Goal: Task Accomplishment & Management: Manage account settings

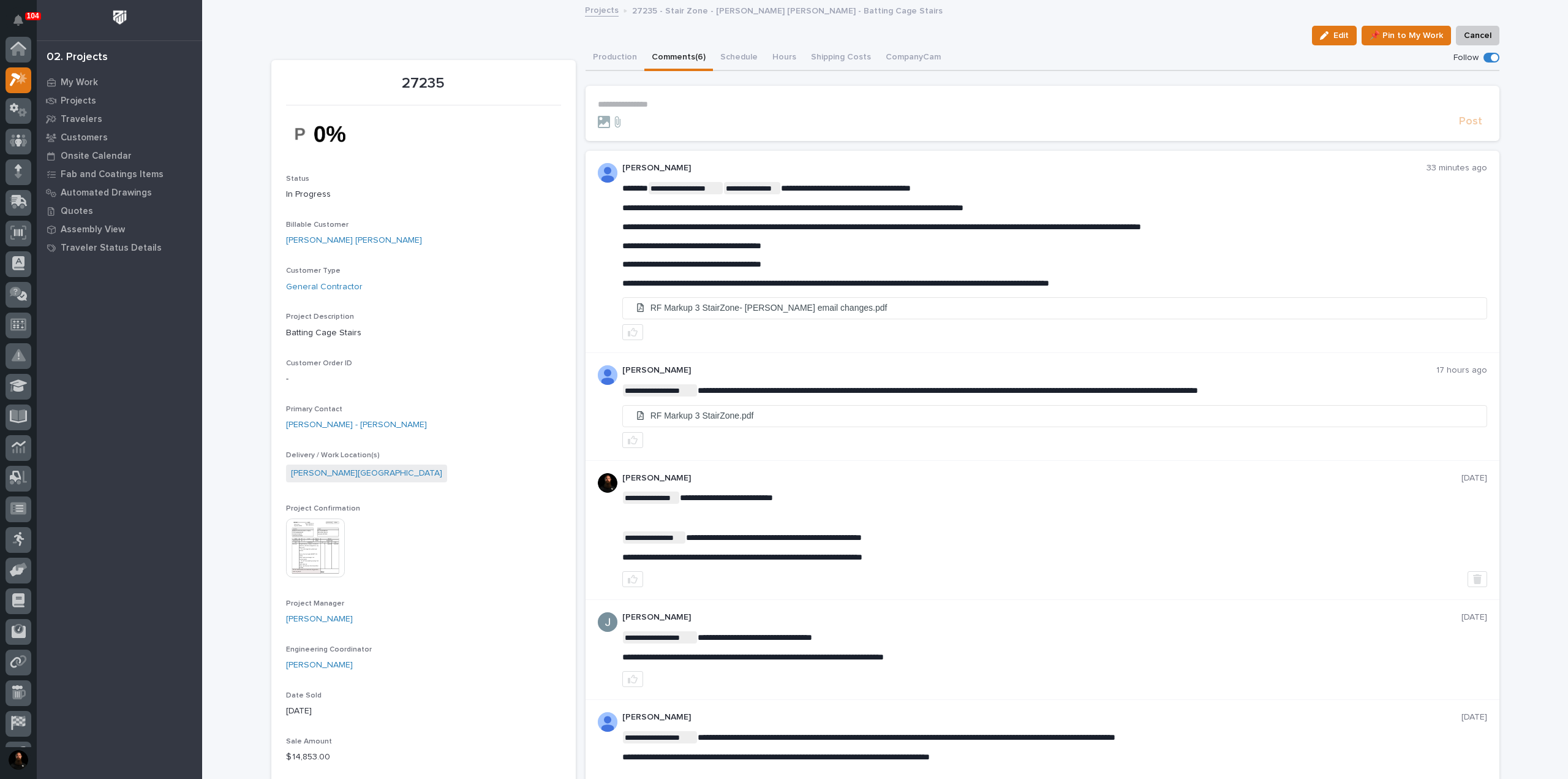
scroll to position [30, 0]
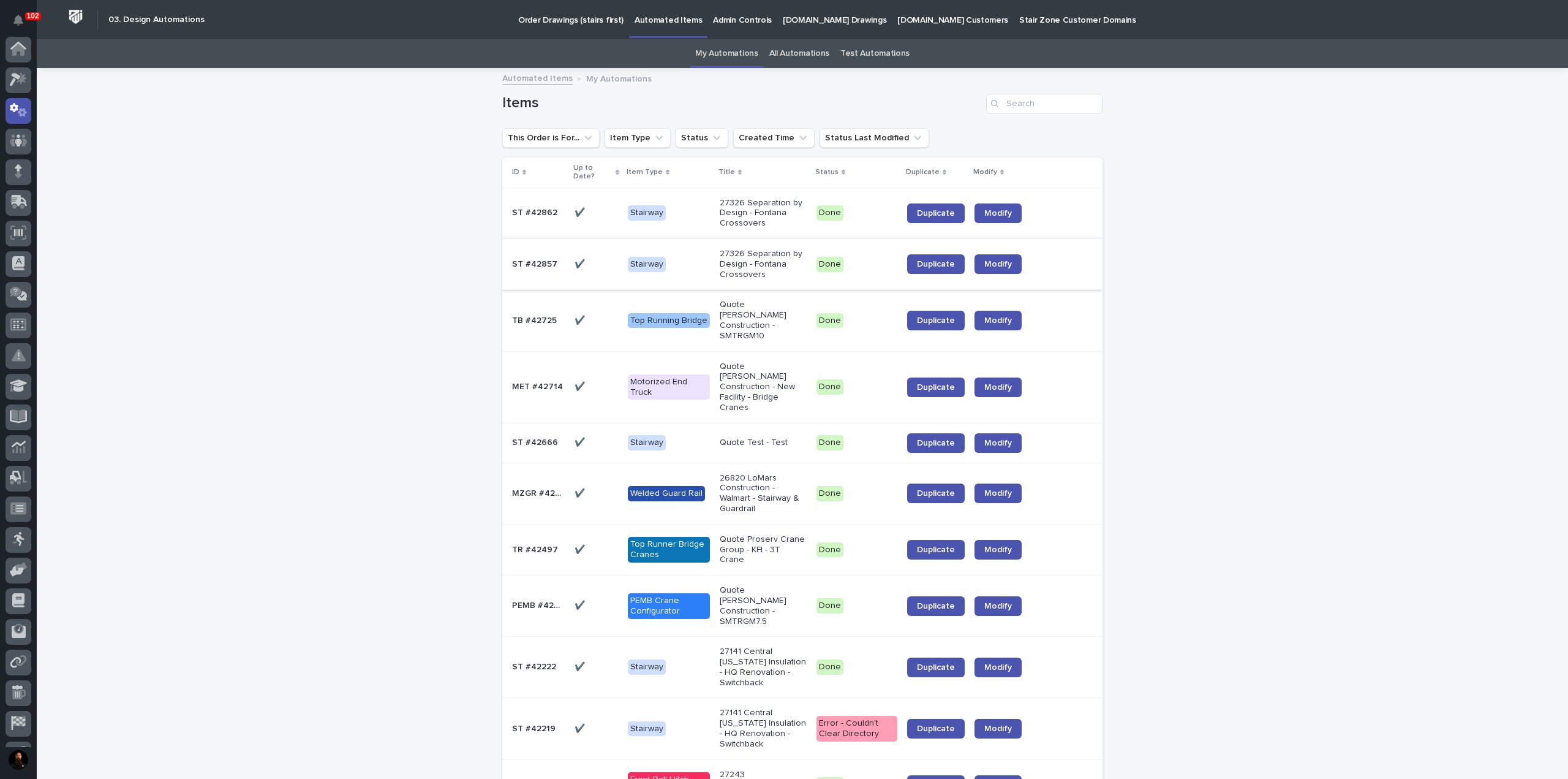
scroll to position [62, 0]
click at [537, 256] on p "ST #42857" at bounding box center [536, 263] width 48 height 13
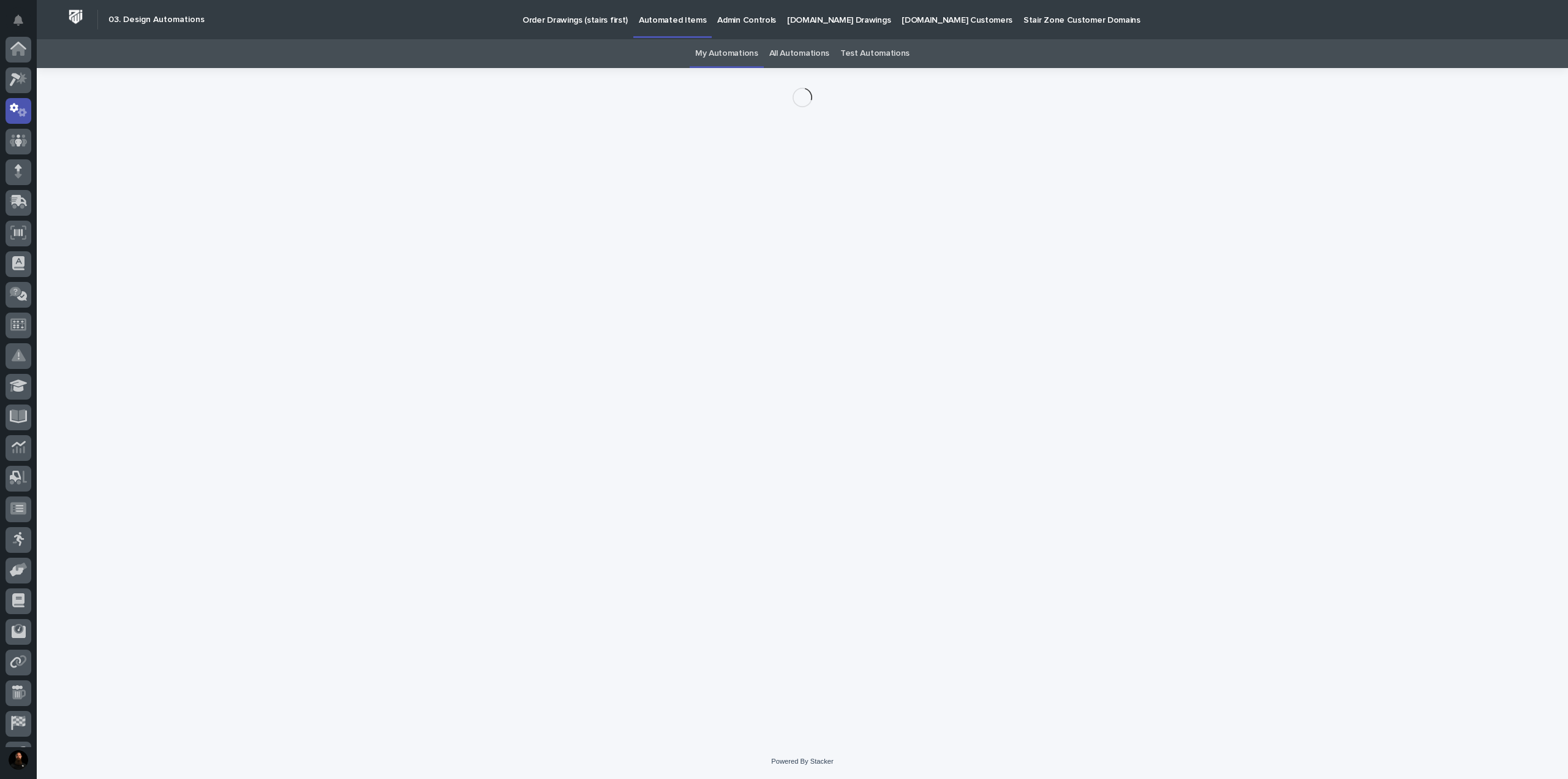
scroll to position [62, 0]
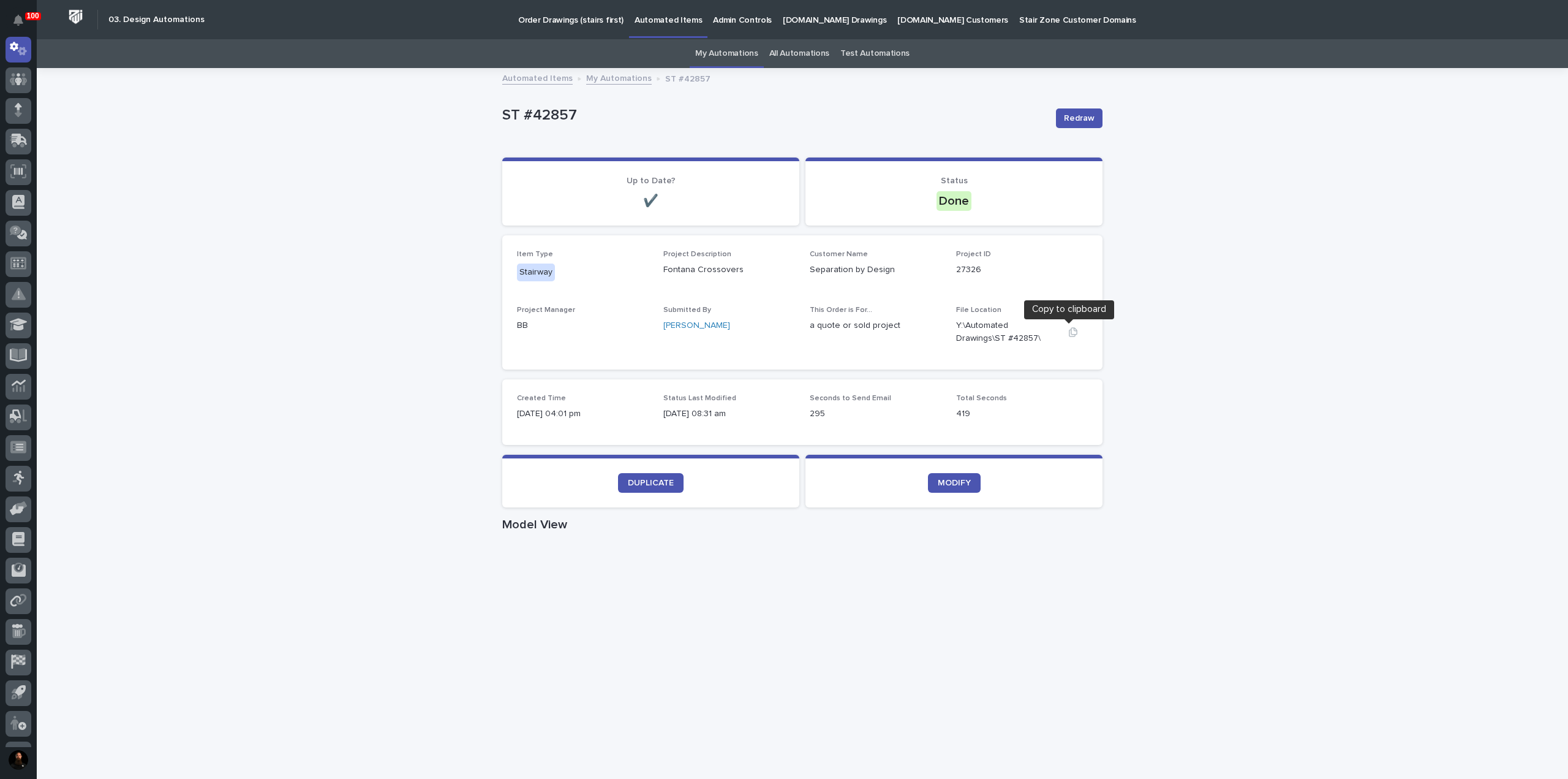
click at [1068, 334] on icon "button" at bounding box center [1073, 332] width 10 height 10
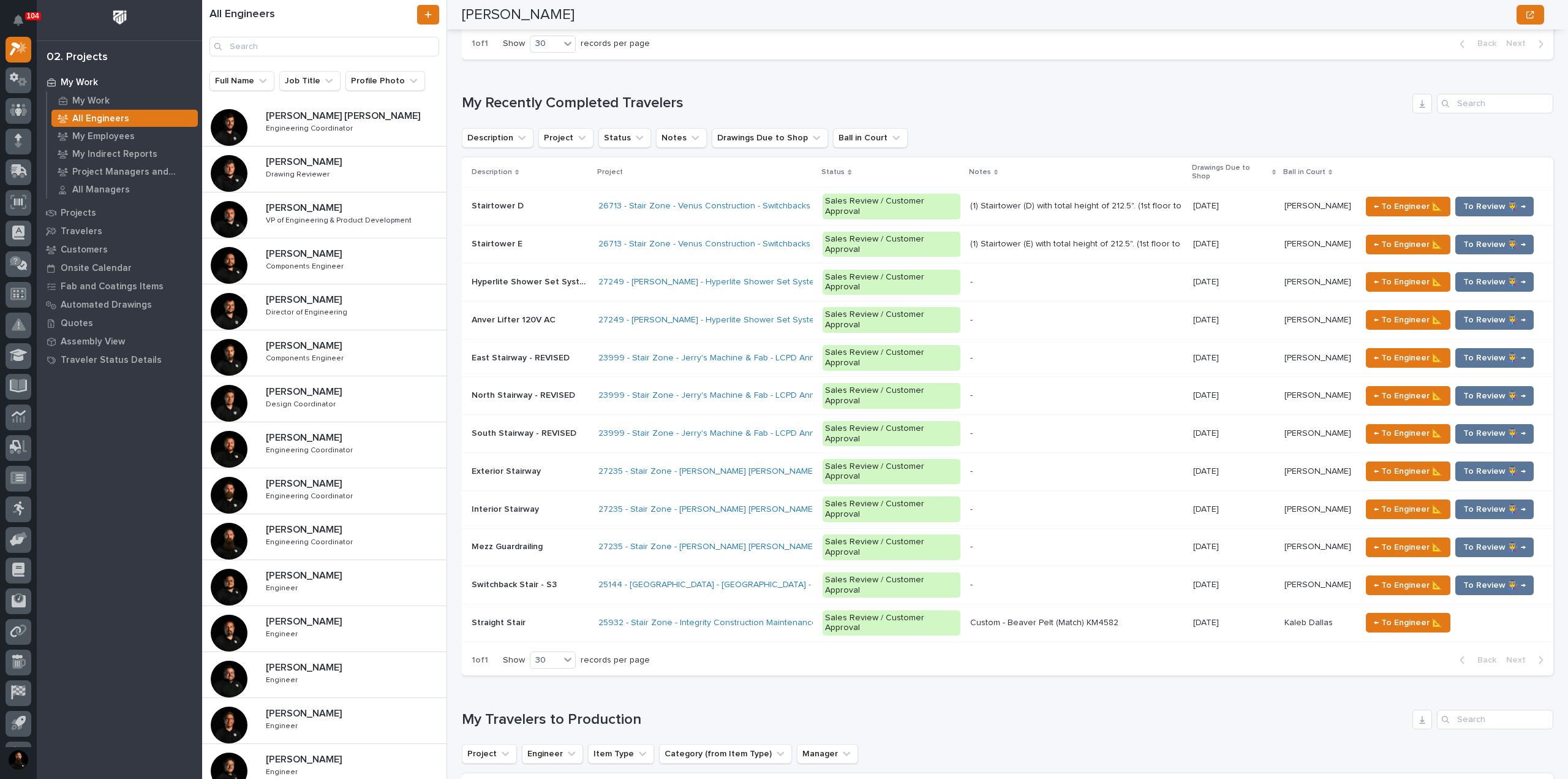
scroll to position [817, 0]
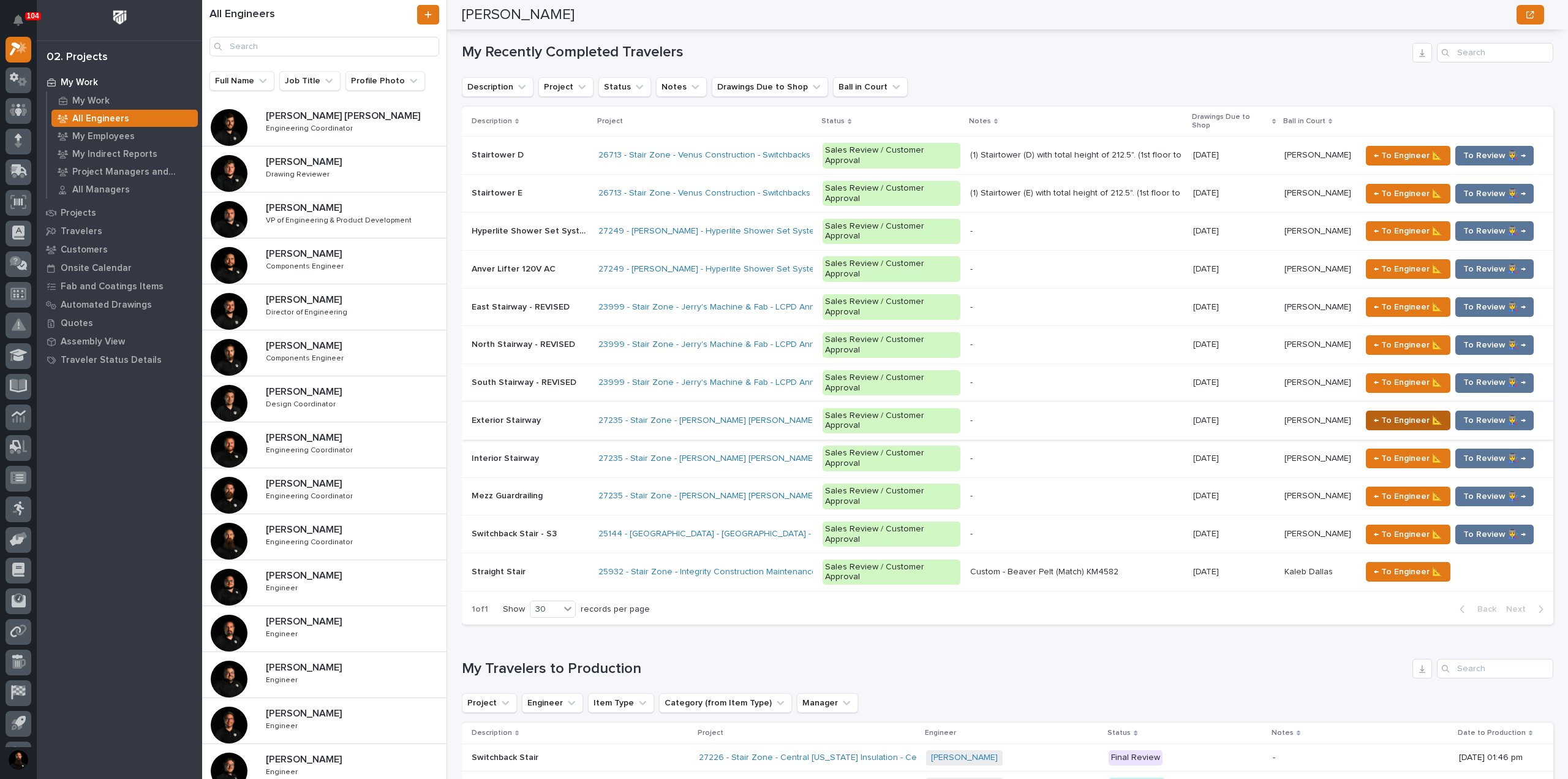
click at [1400, 413] on span "← To Engineer 📐" at bounding box center [1408, 421] width 69 height 15
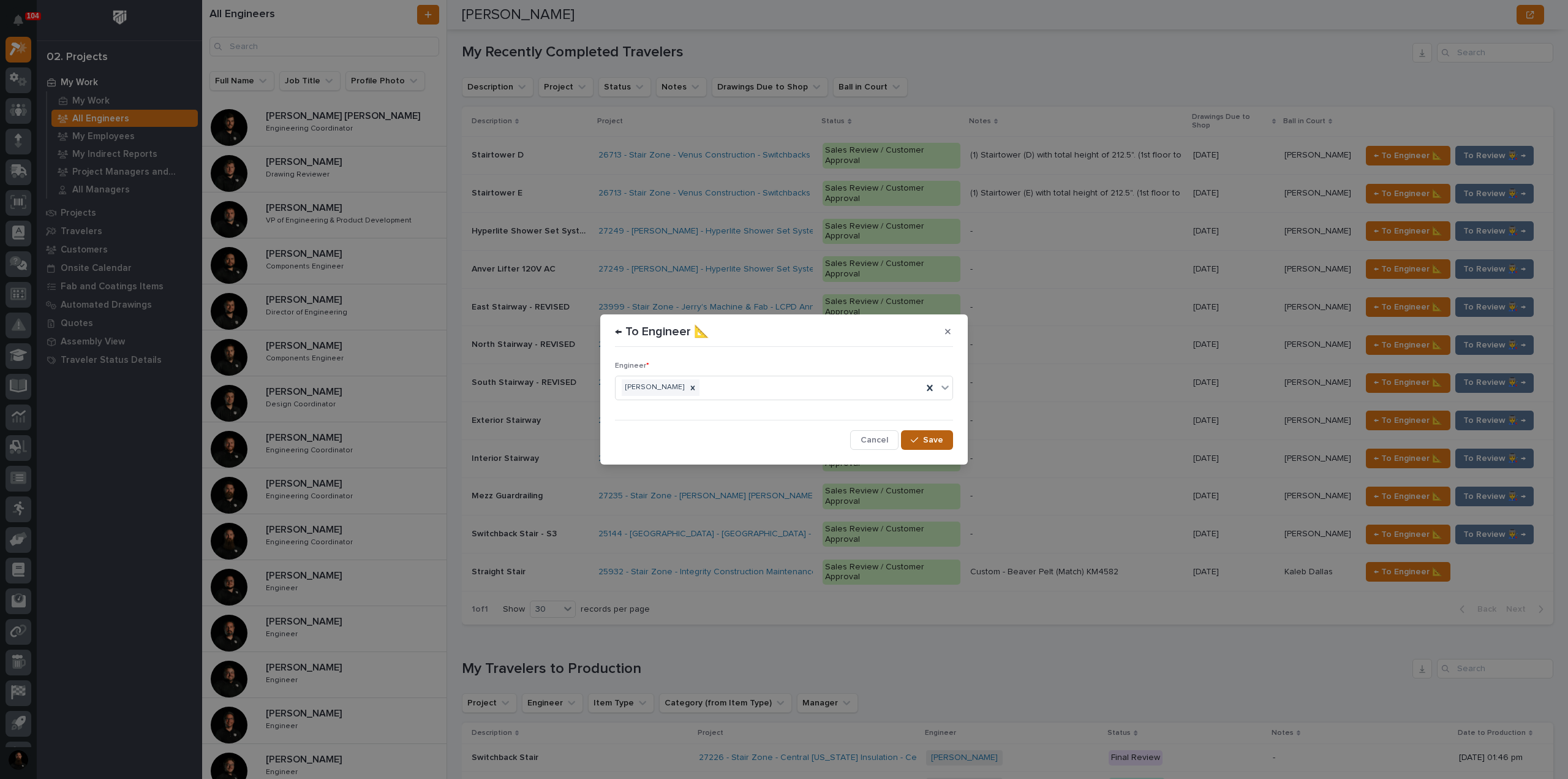
click at [927, 436] on span "Save" at bounding box center [933, 440] width 21 height 11
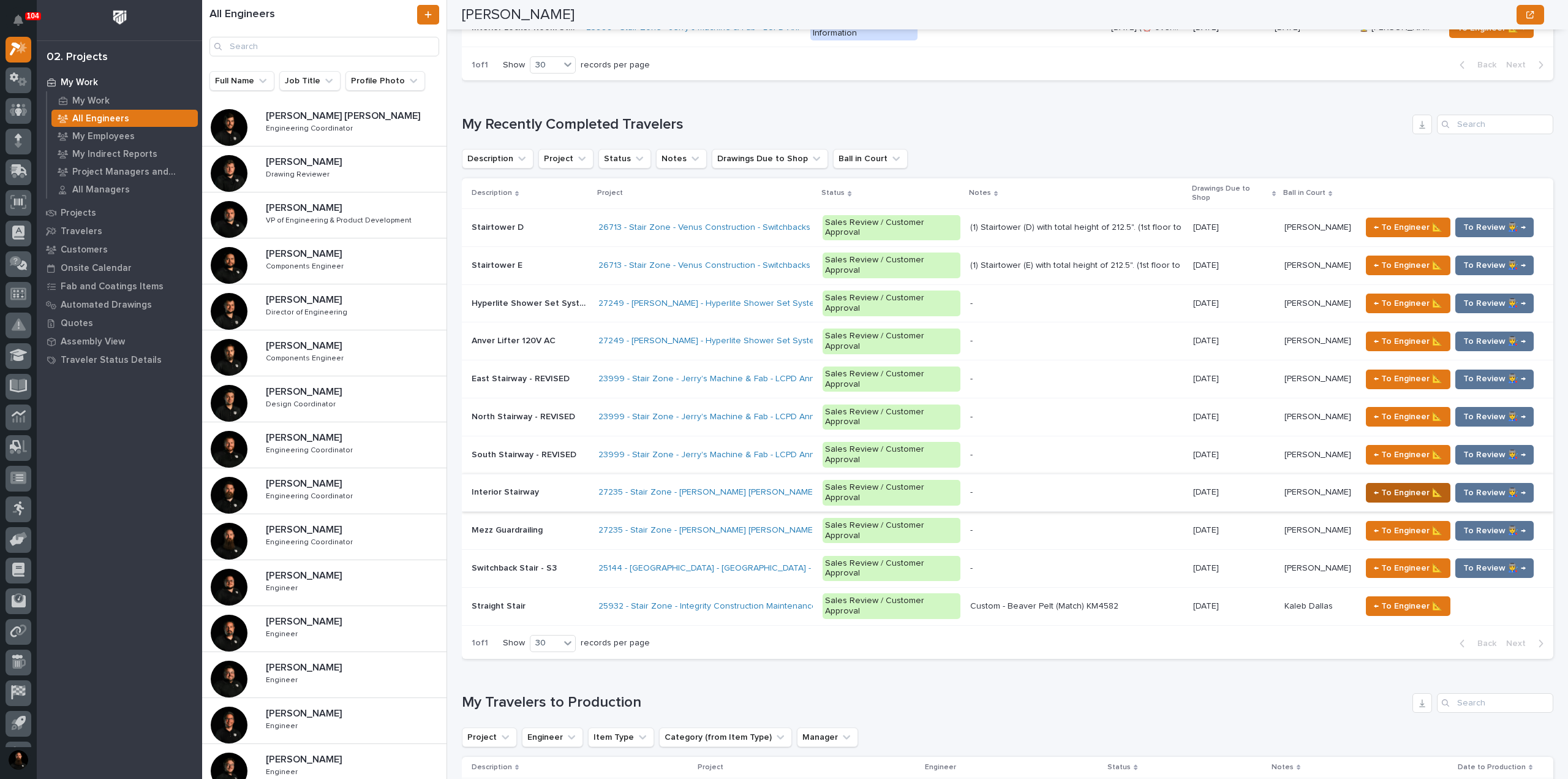
scroll to position [832, 0]
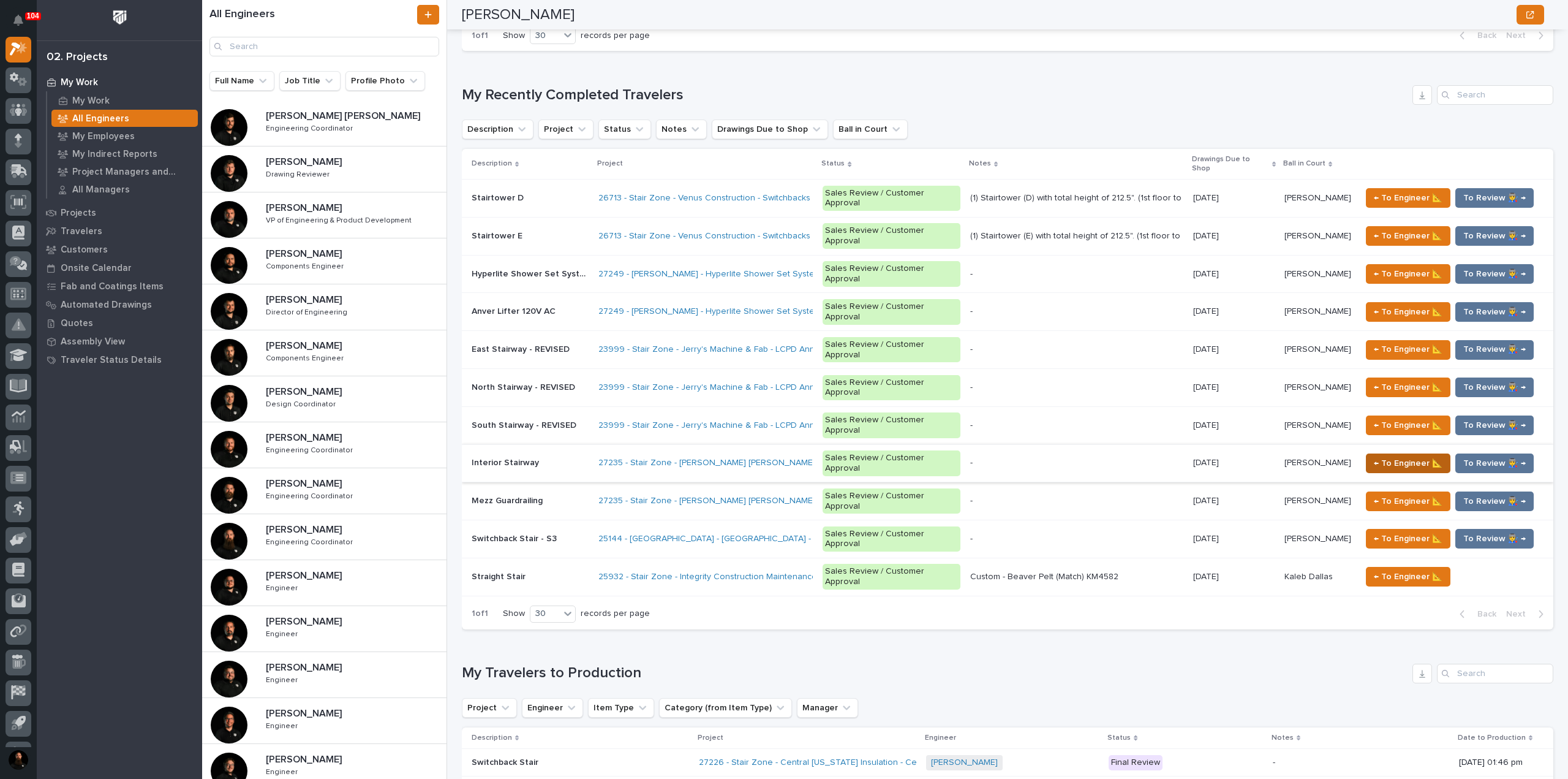
click at [1384, 417] on span "← To Engineer 📐" at bounding box center [1408, 425] width 69 height 15
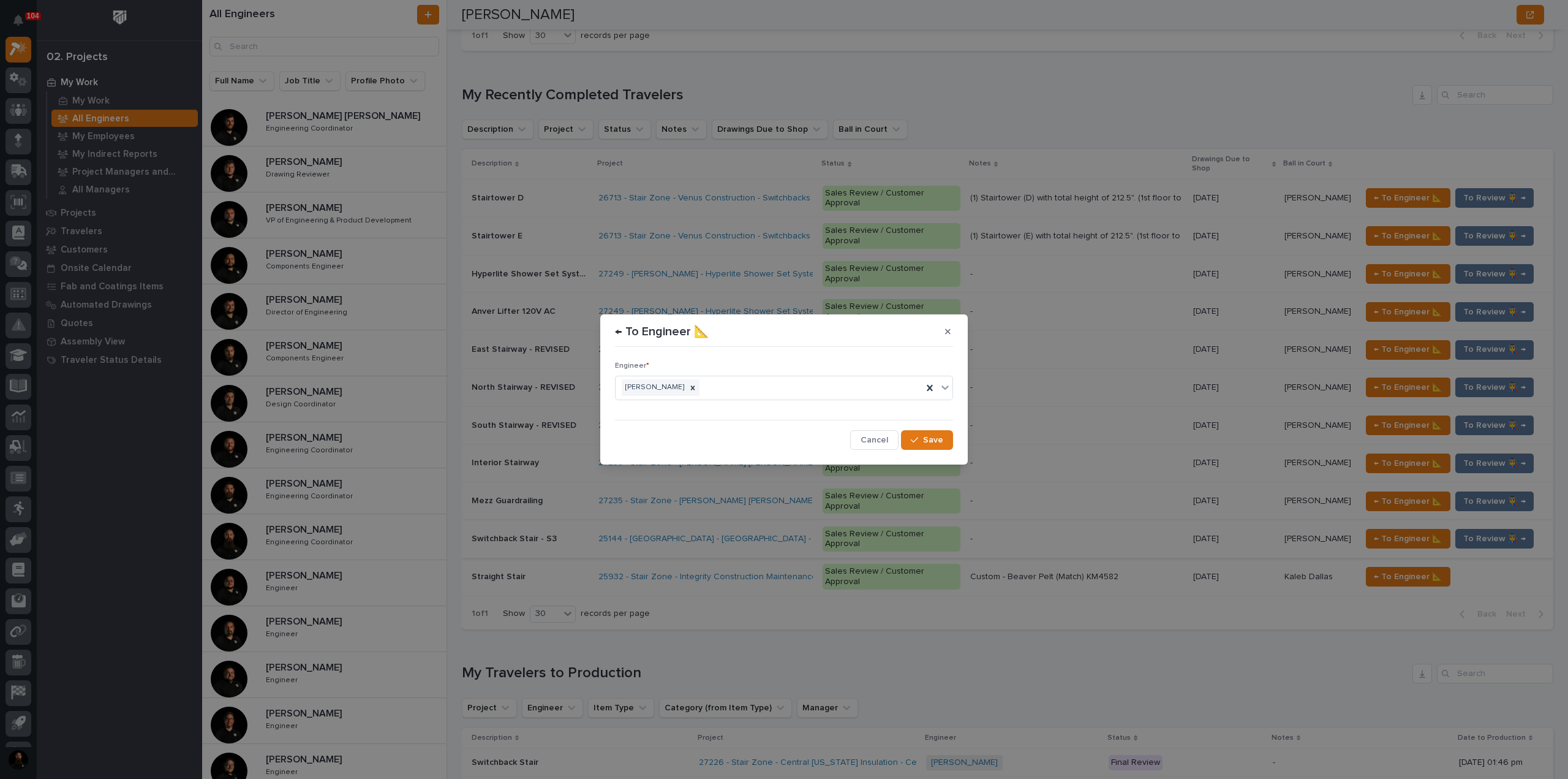
click at [858, 433] on button "Cancel" at bounding box center [874, 440] width 48 height 20
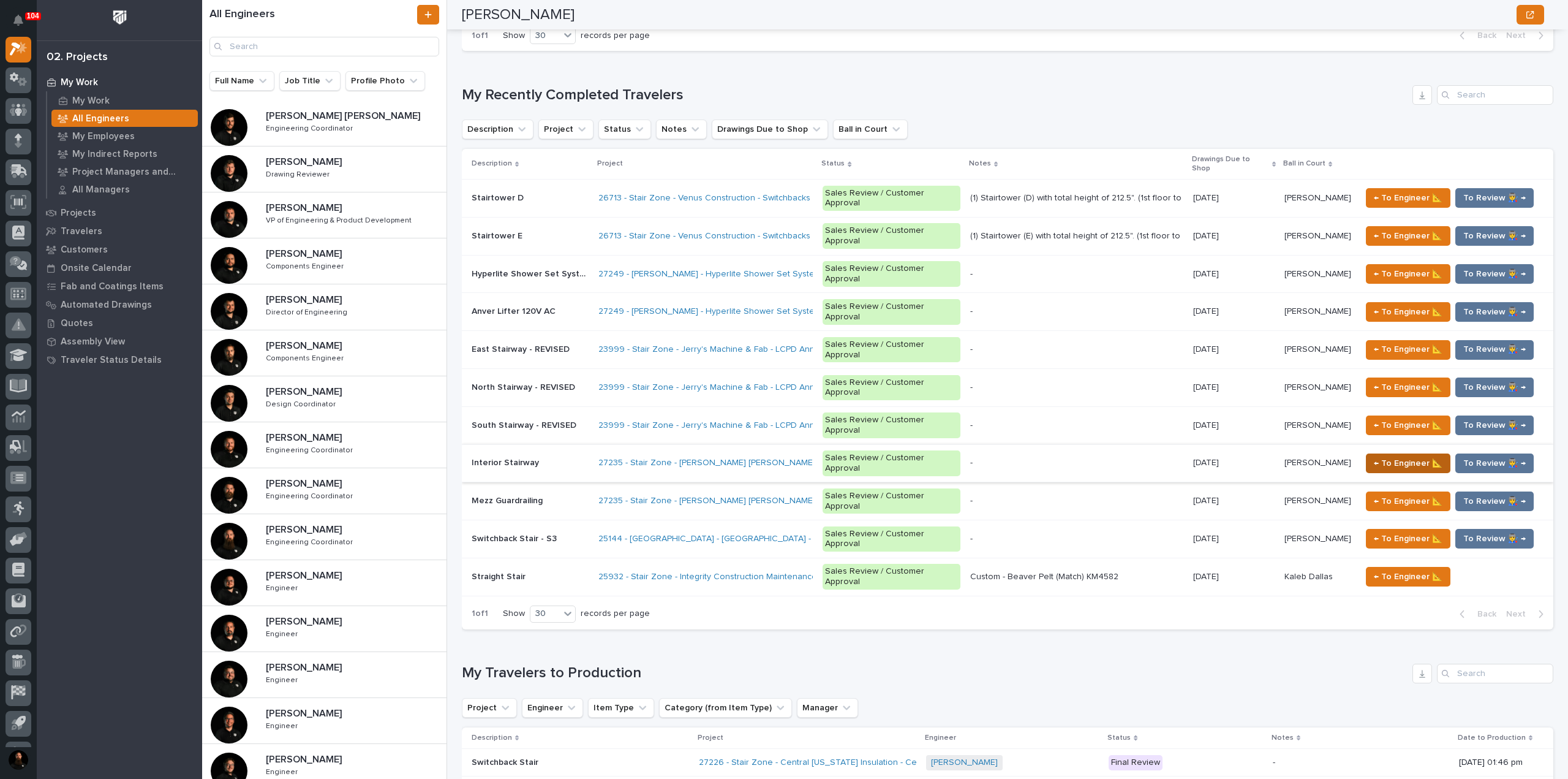
click at [1392, 456] on span "← To Engineer 📐" at bounding box center [1408, 463] width 69 height 15
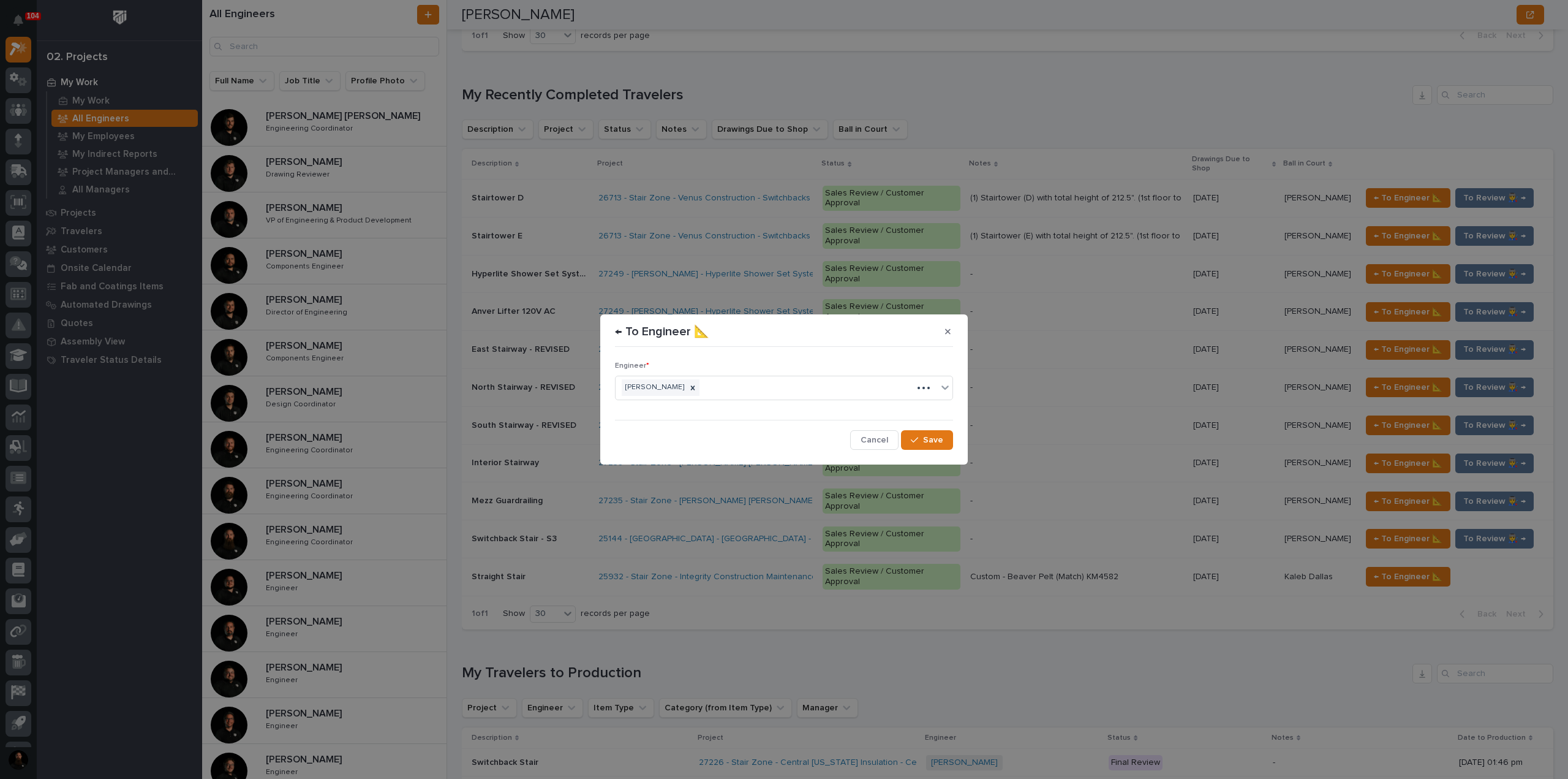
click at [936, 425] on div "Engineer * [PERSON_NAME] Cancel Save" at bounding box center [784, 400] width 338 height 98
click at [933, 432] on button "Save" at bounding box center [927, 440] width 52 height 20
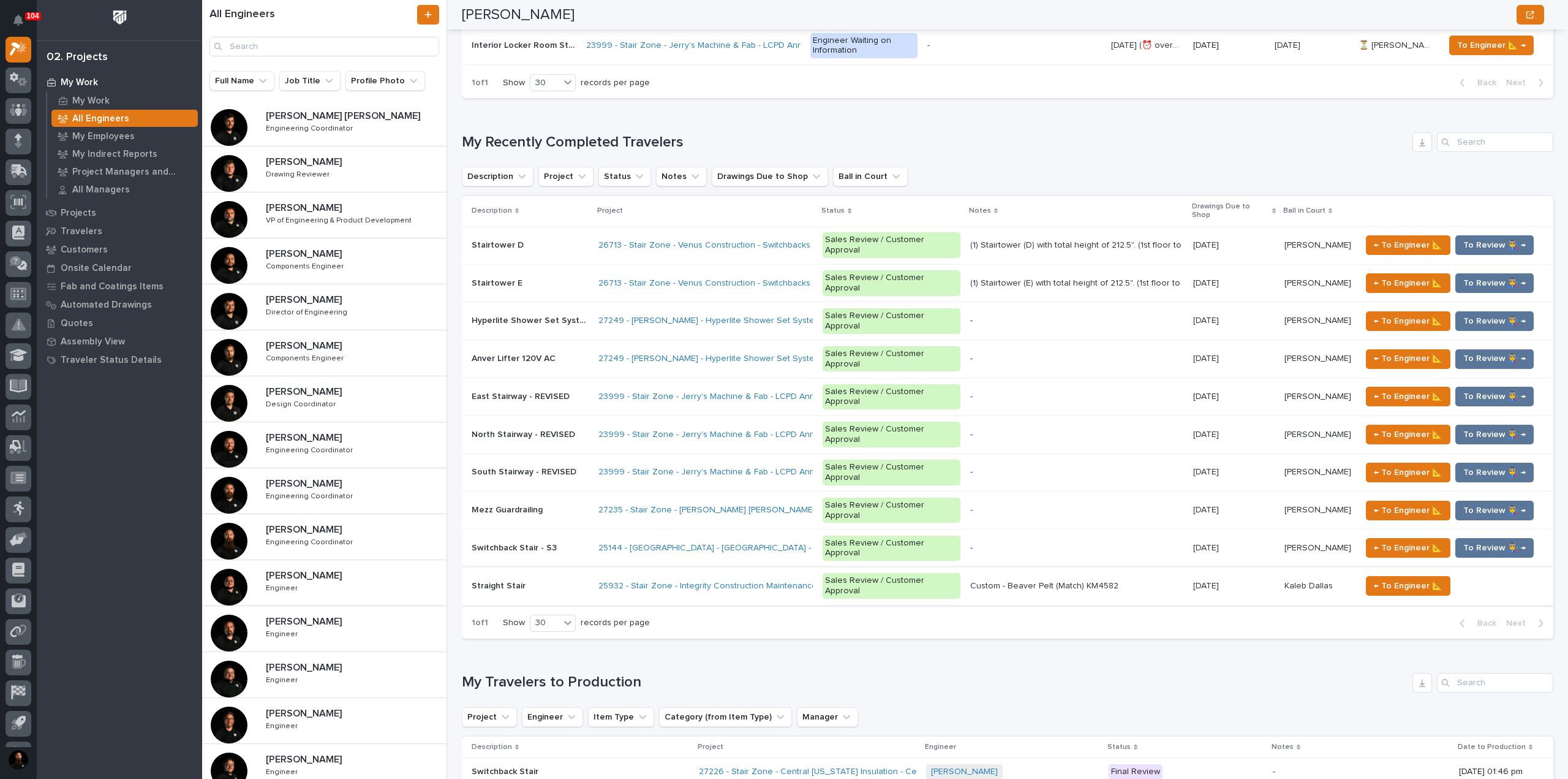
scroll to position [835, 0]
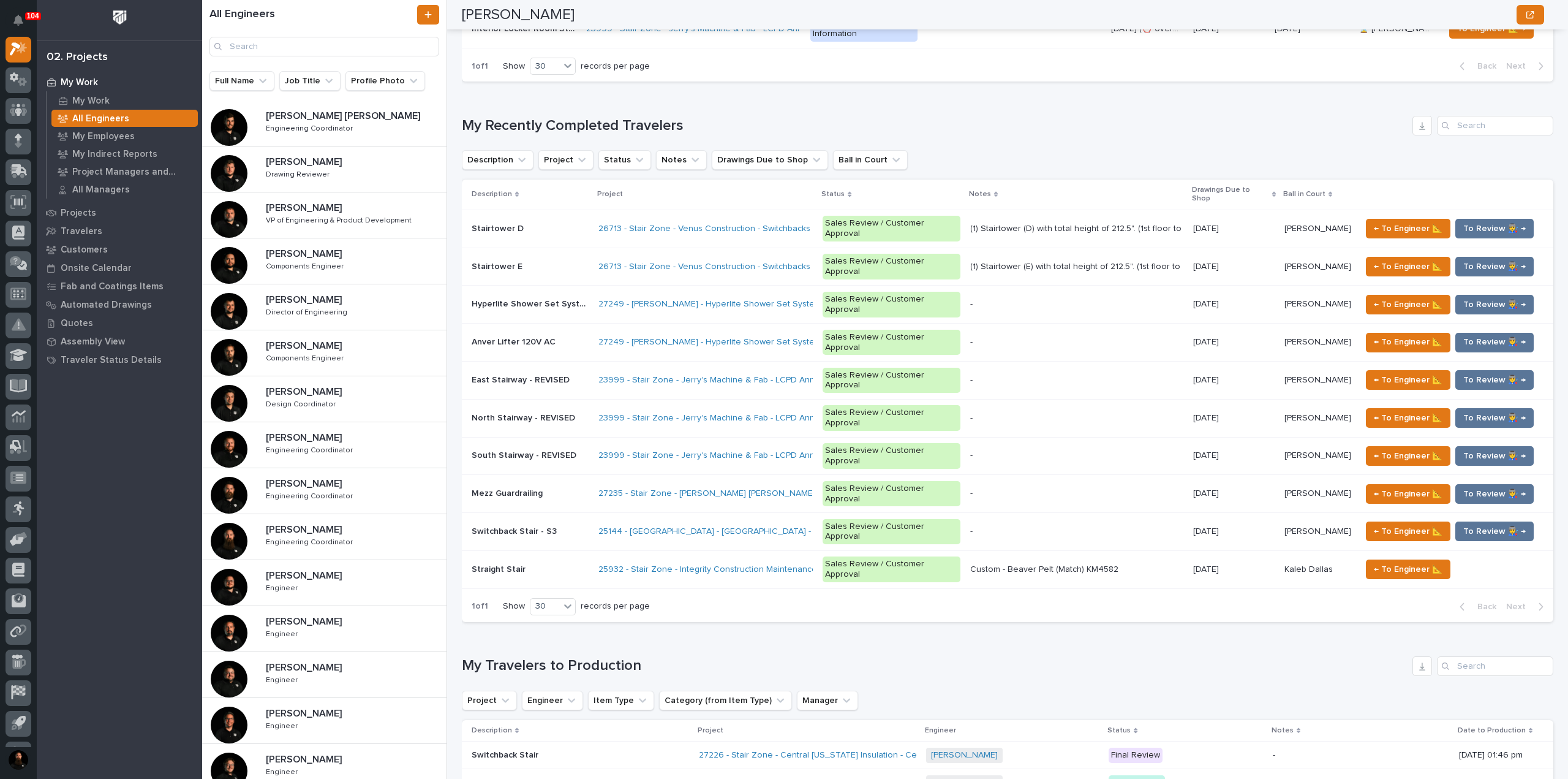
click at [73, 81] on p "My Work" at bounding box center [79, 82] width 37 height 11
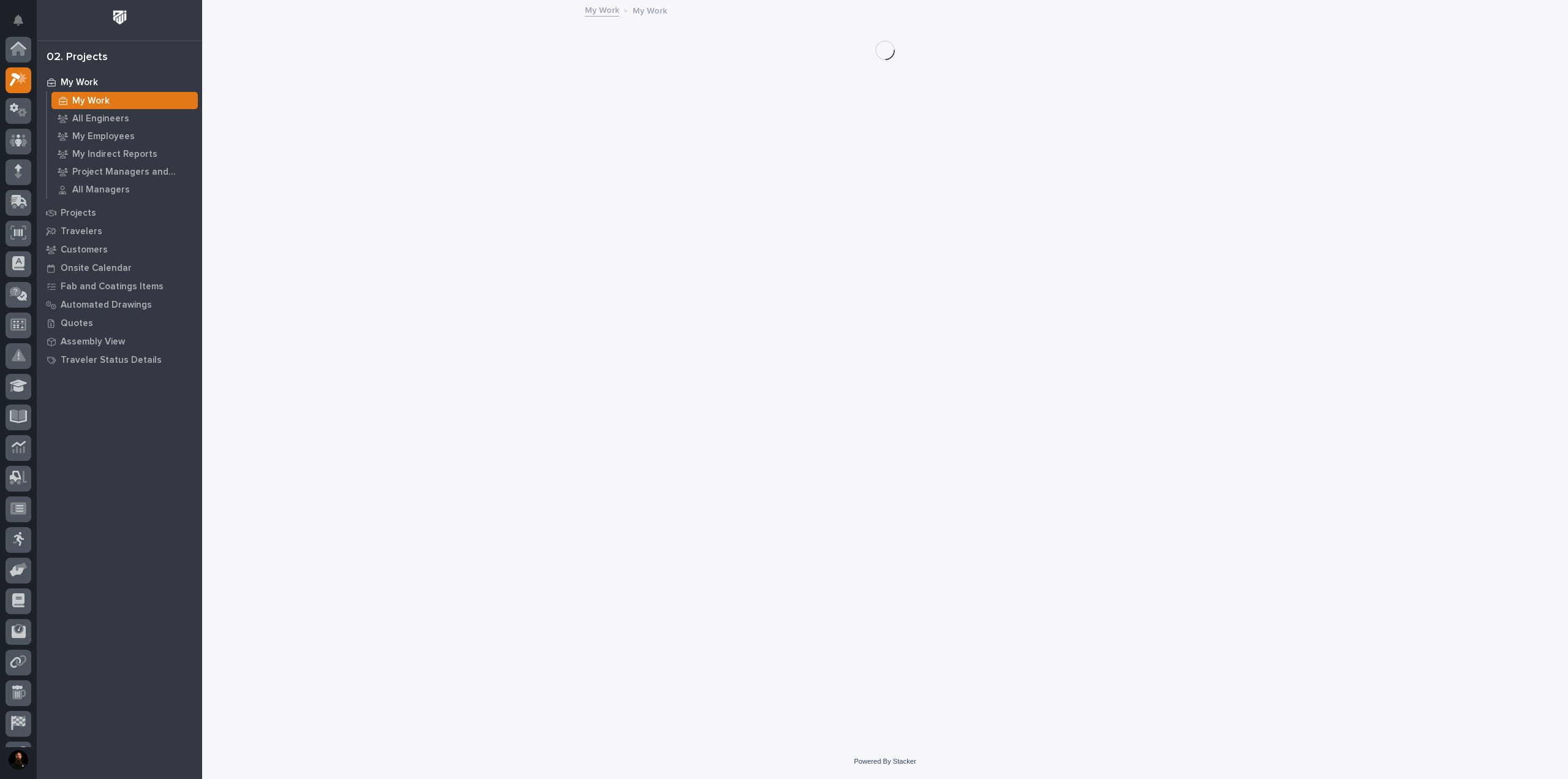
scroll to position [30, 0]
